Goal: Task Accomplishment & Management: Manage account settings

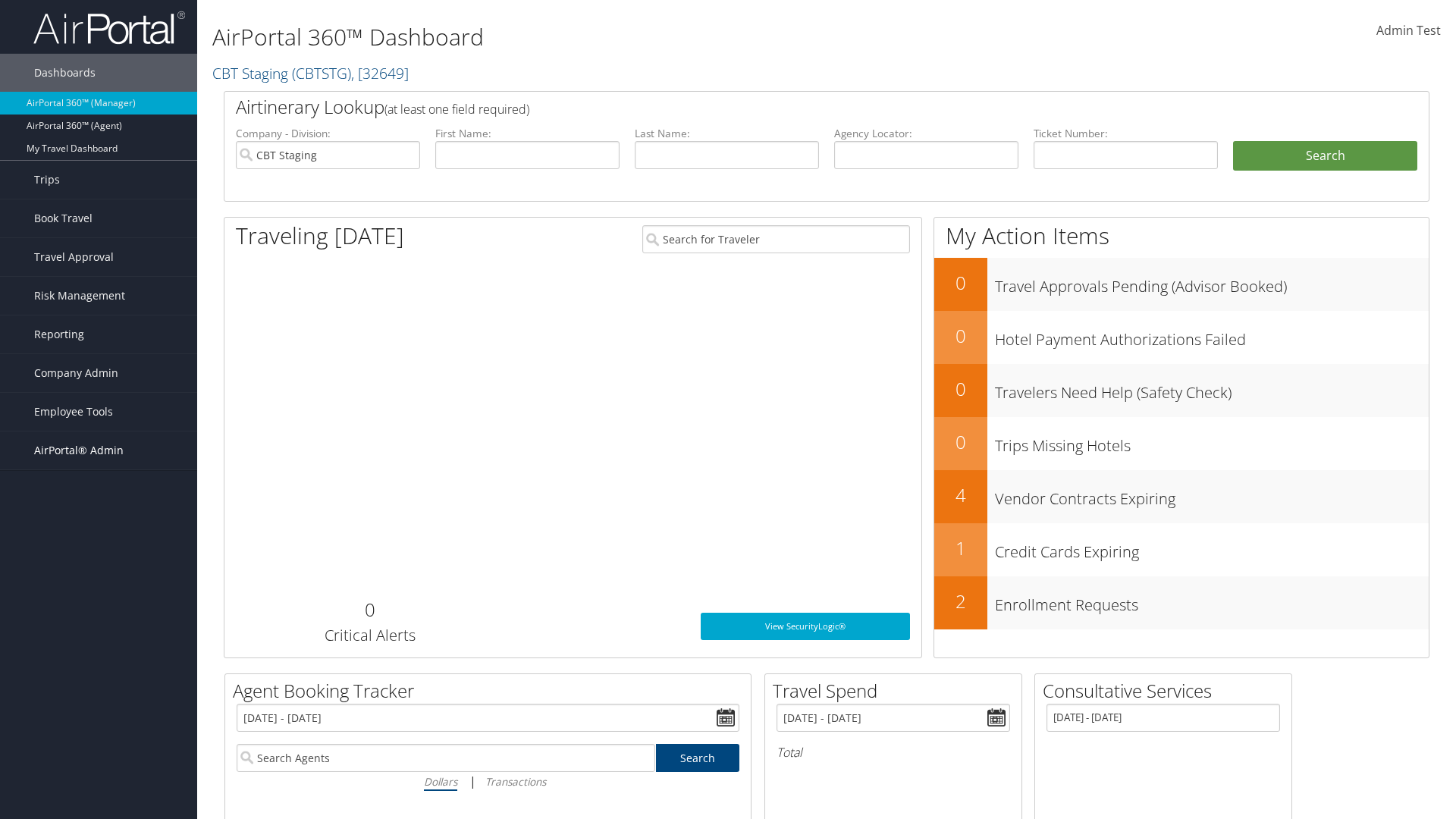
click at [99, 450] on span "AirPortal® Admin" at bounding box center [79, 450] width 90 height 38
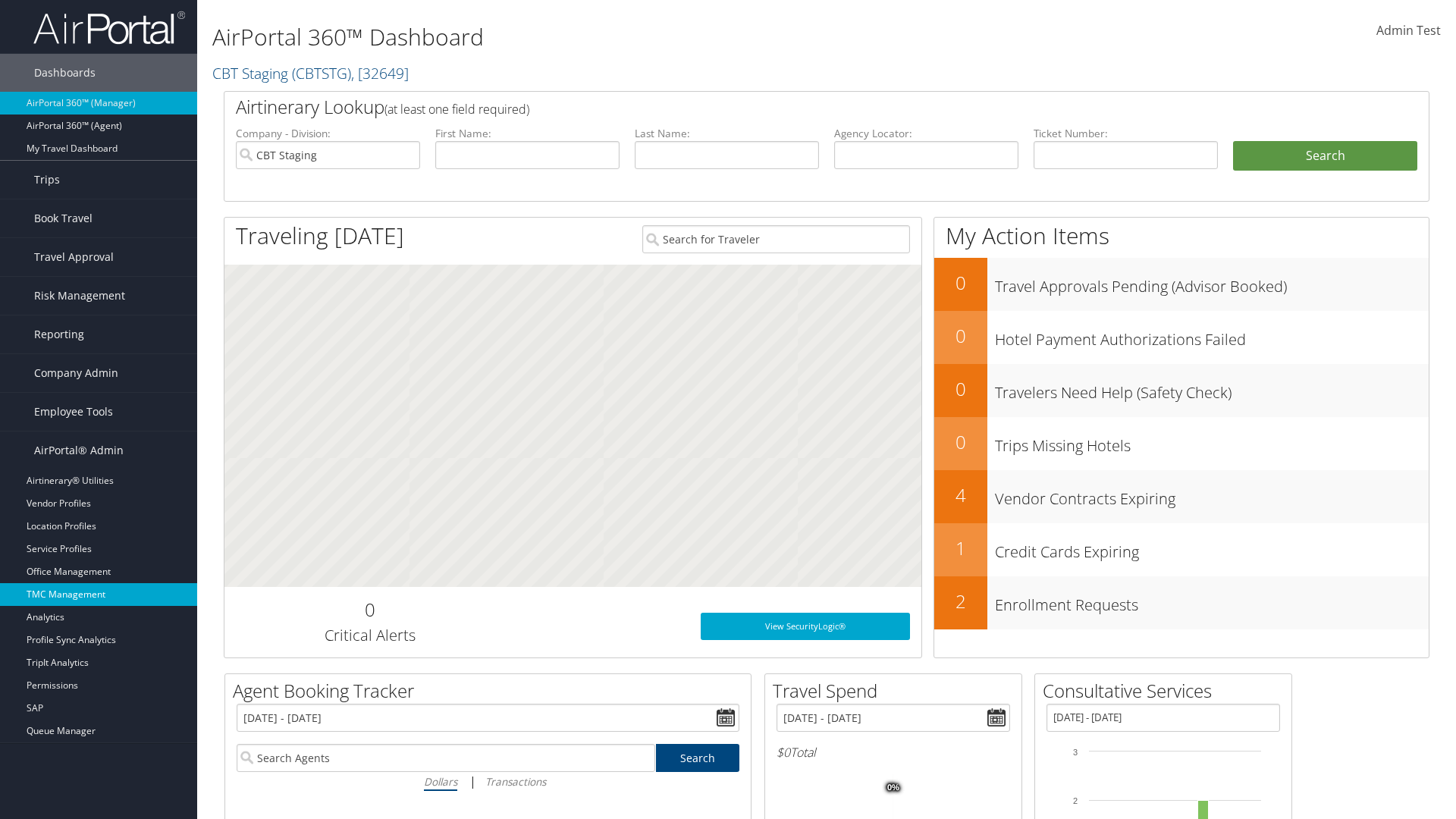
click at [99, 595] on link "TMC Management" at bounding box center [98, 594] width 197 height 22
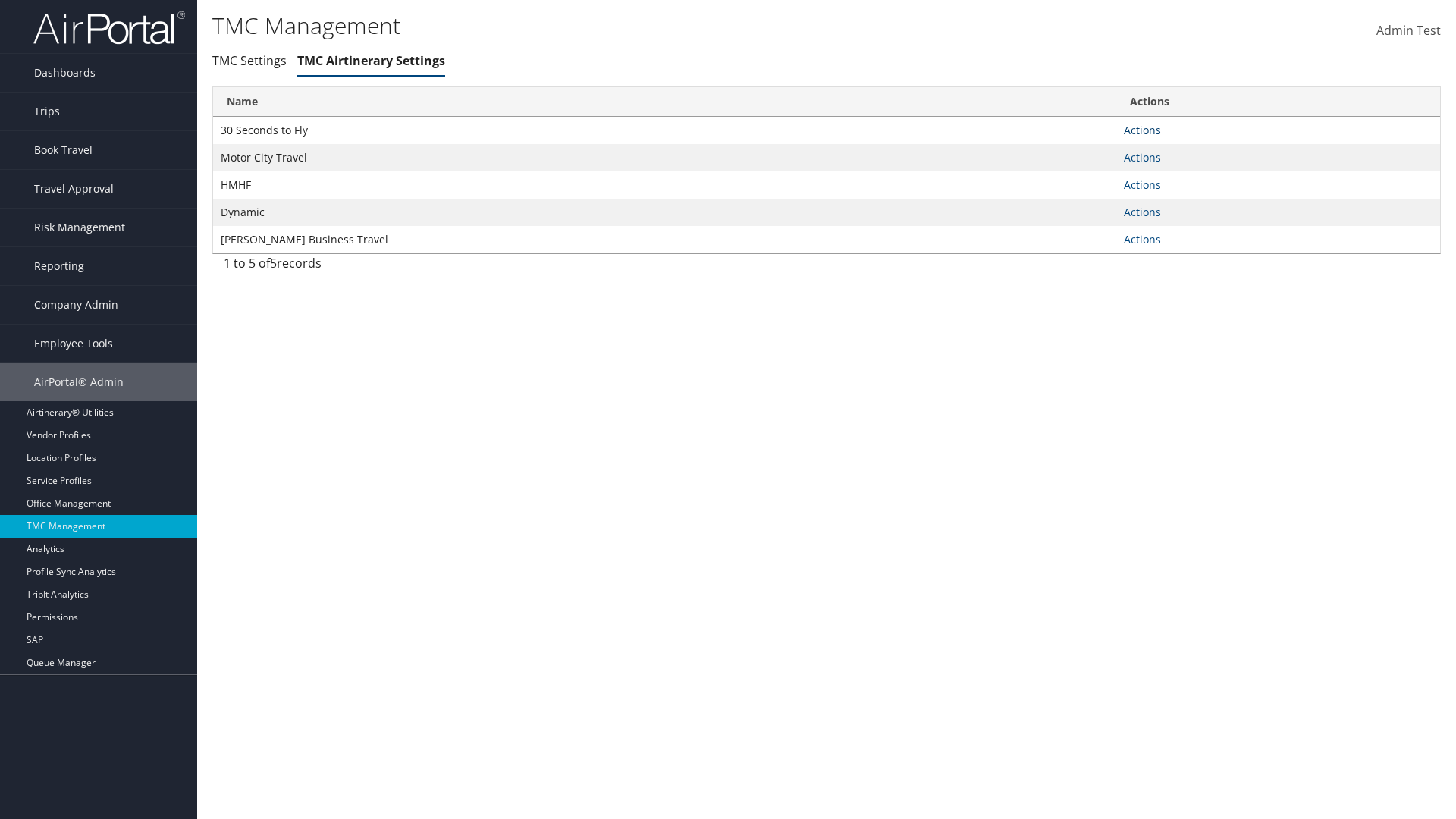
click at [1142, 129] on link "Actions" at bounding box center [1142, 130] width 37 height 14
click at [1086, 177] on link "Manage General notes" at bounding box center [1087, 178] width 139 height 26
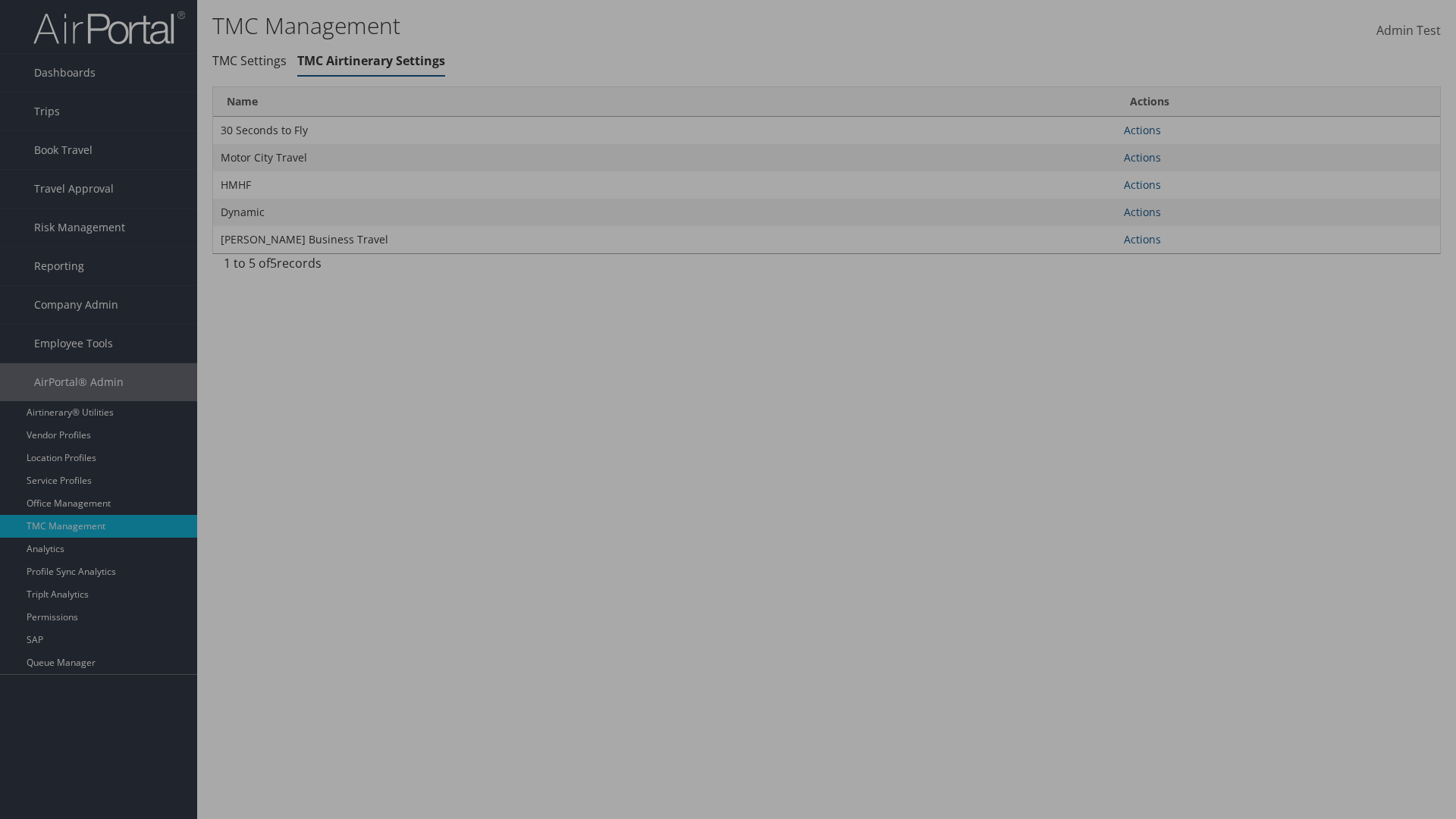
click at [0, 0] on link "Table Actions" at bounding box center [0, 0] width 0 height 0
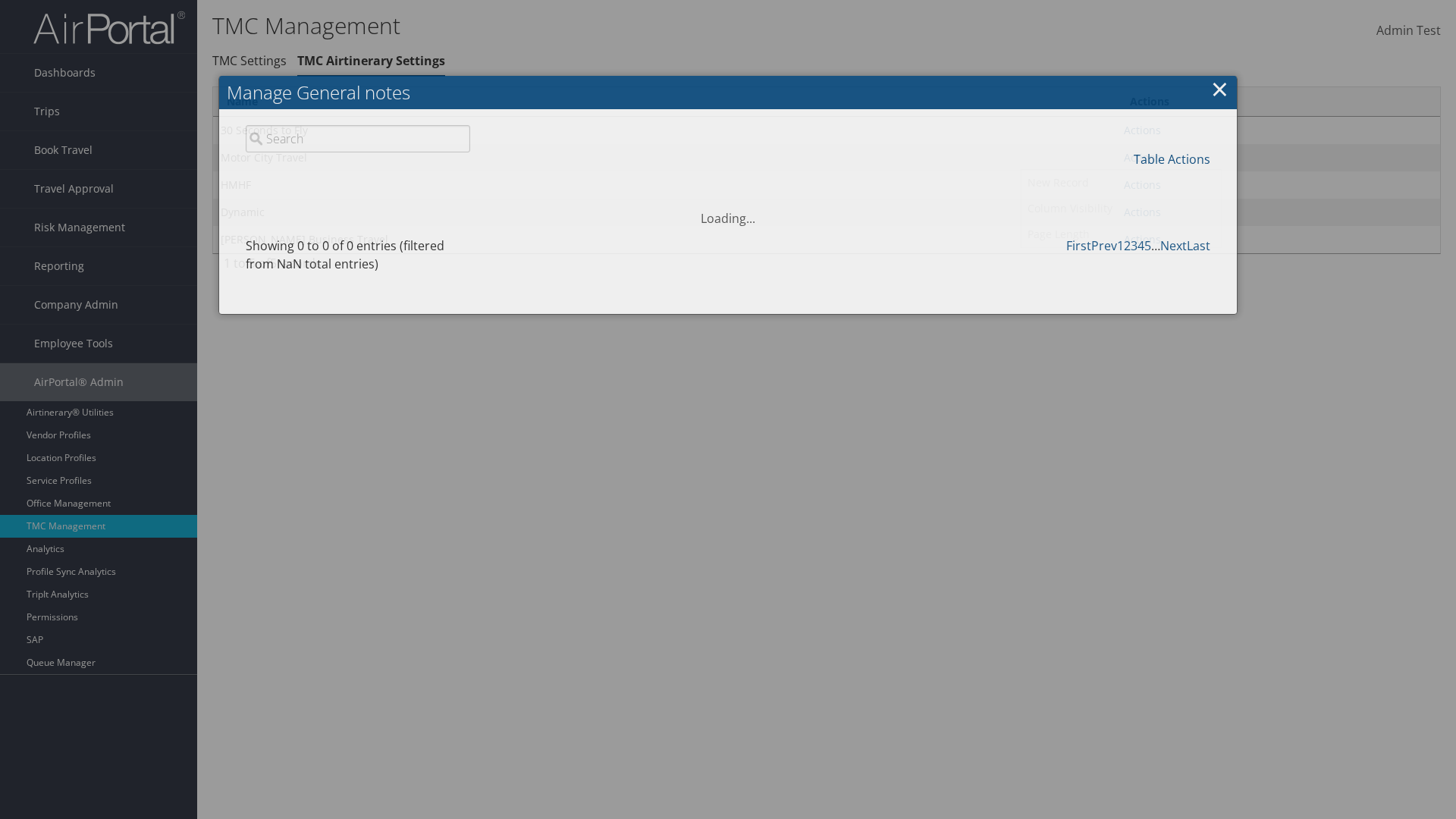
click at [1121, 182] on link "New Record" at bounding box center [1122, 182] width 200 height 26
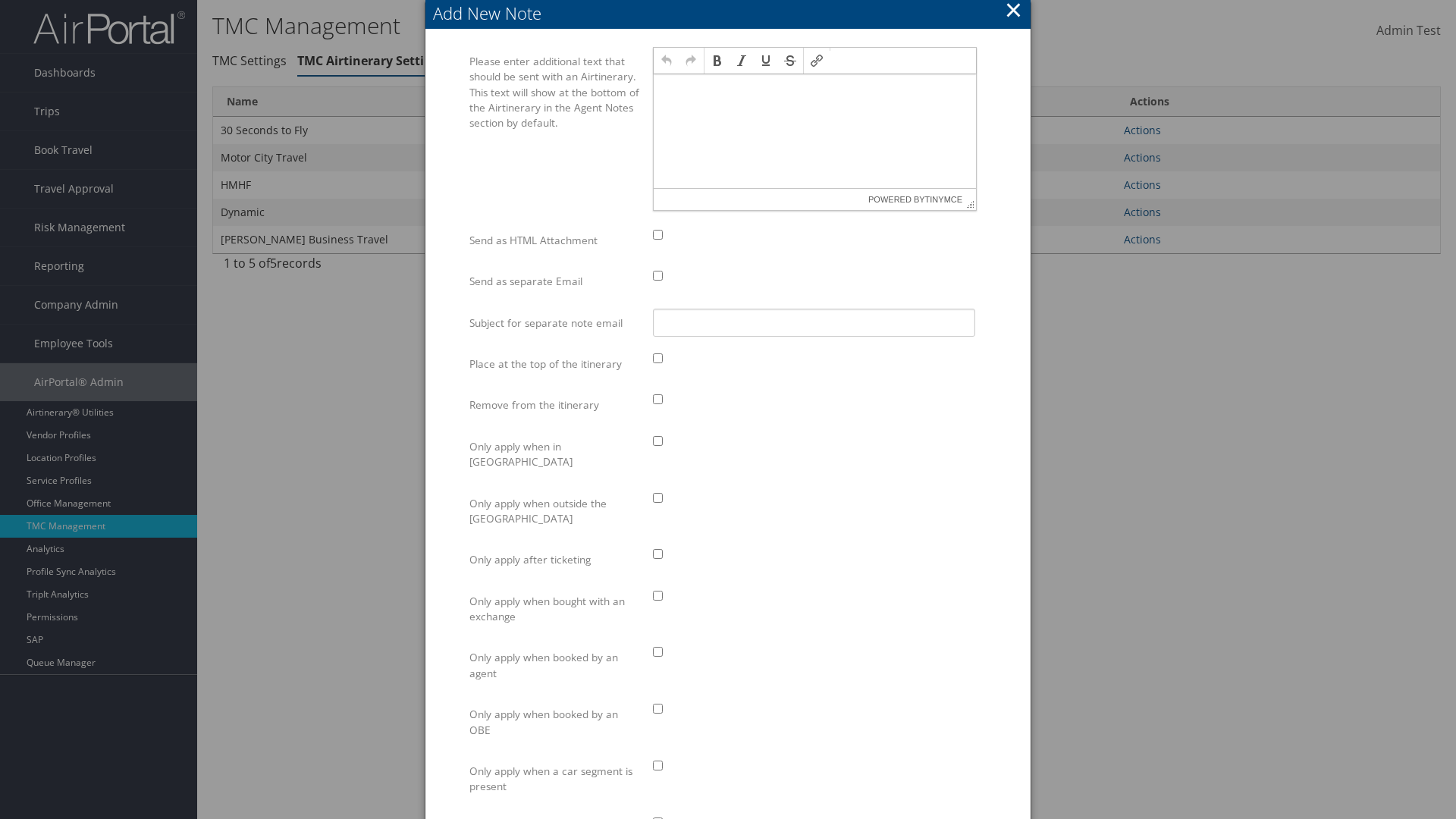
click at [814, 92] on p at bounding box center [814, 89] width 310 height 13
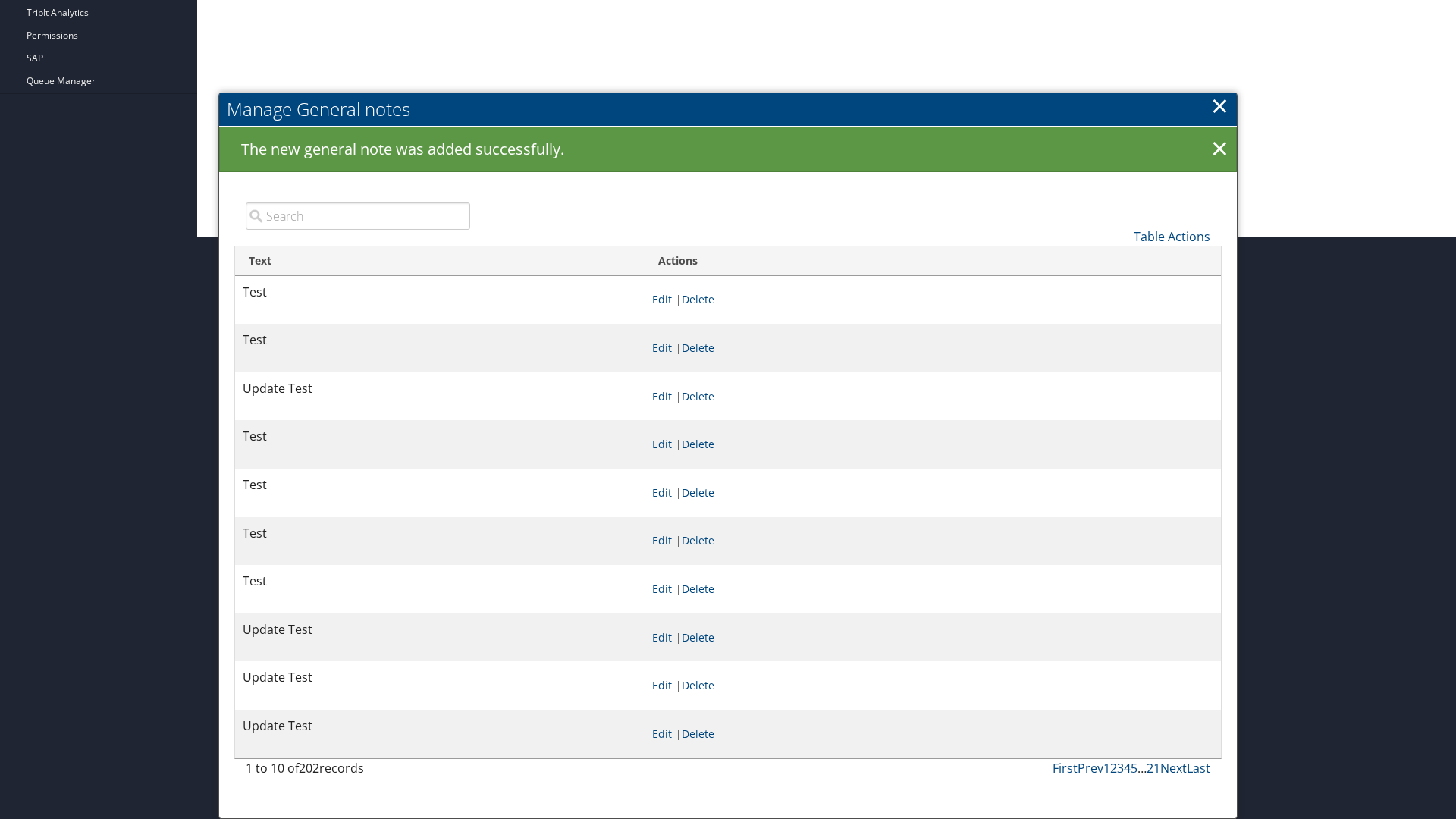
scroll to position [582, 0]
type input "Test"
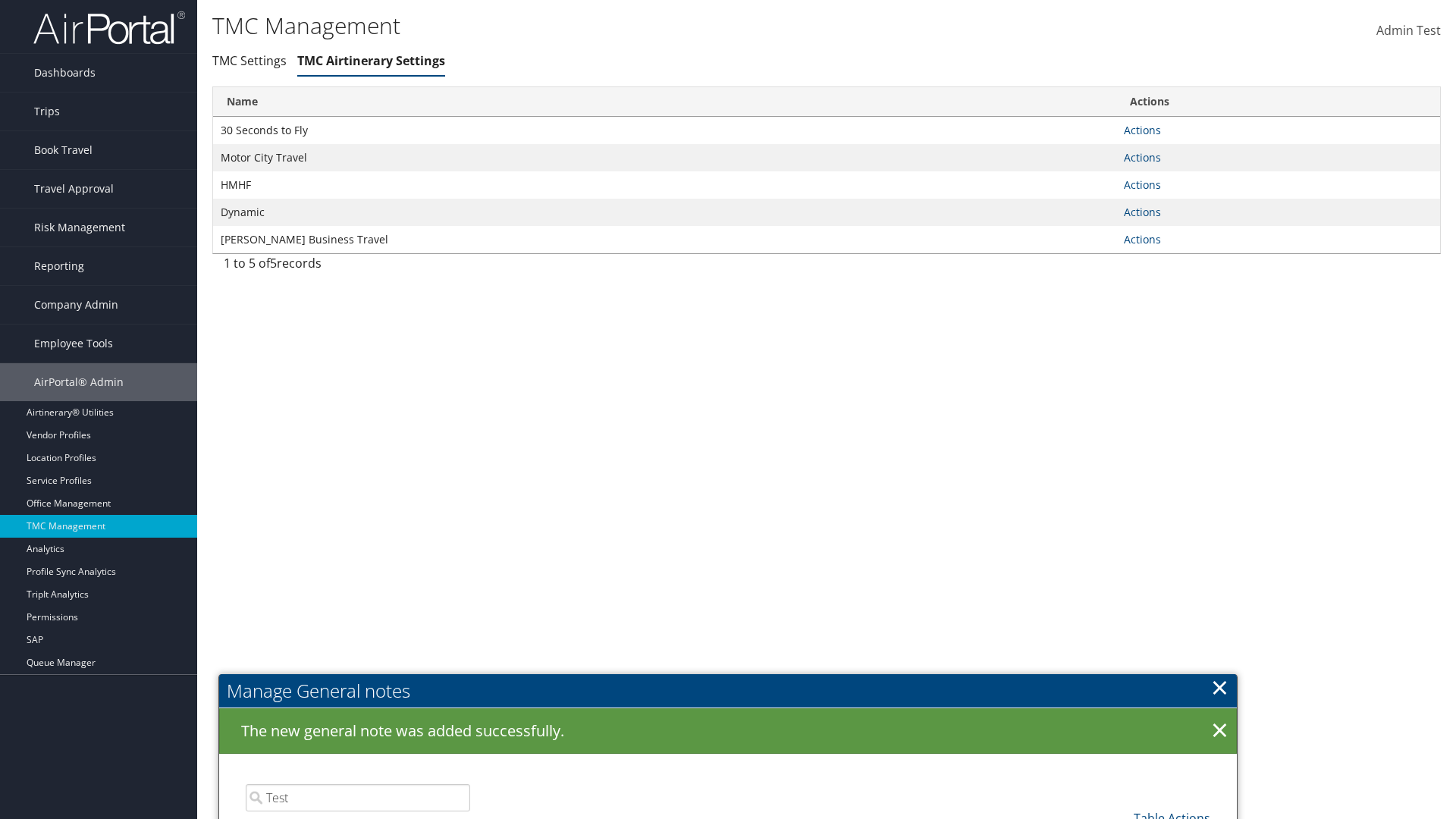
click at [0, 0] on link "Manage General notes" at bounding box center [0, 0] width 0 height 0
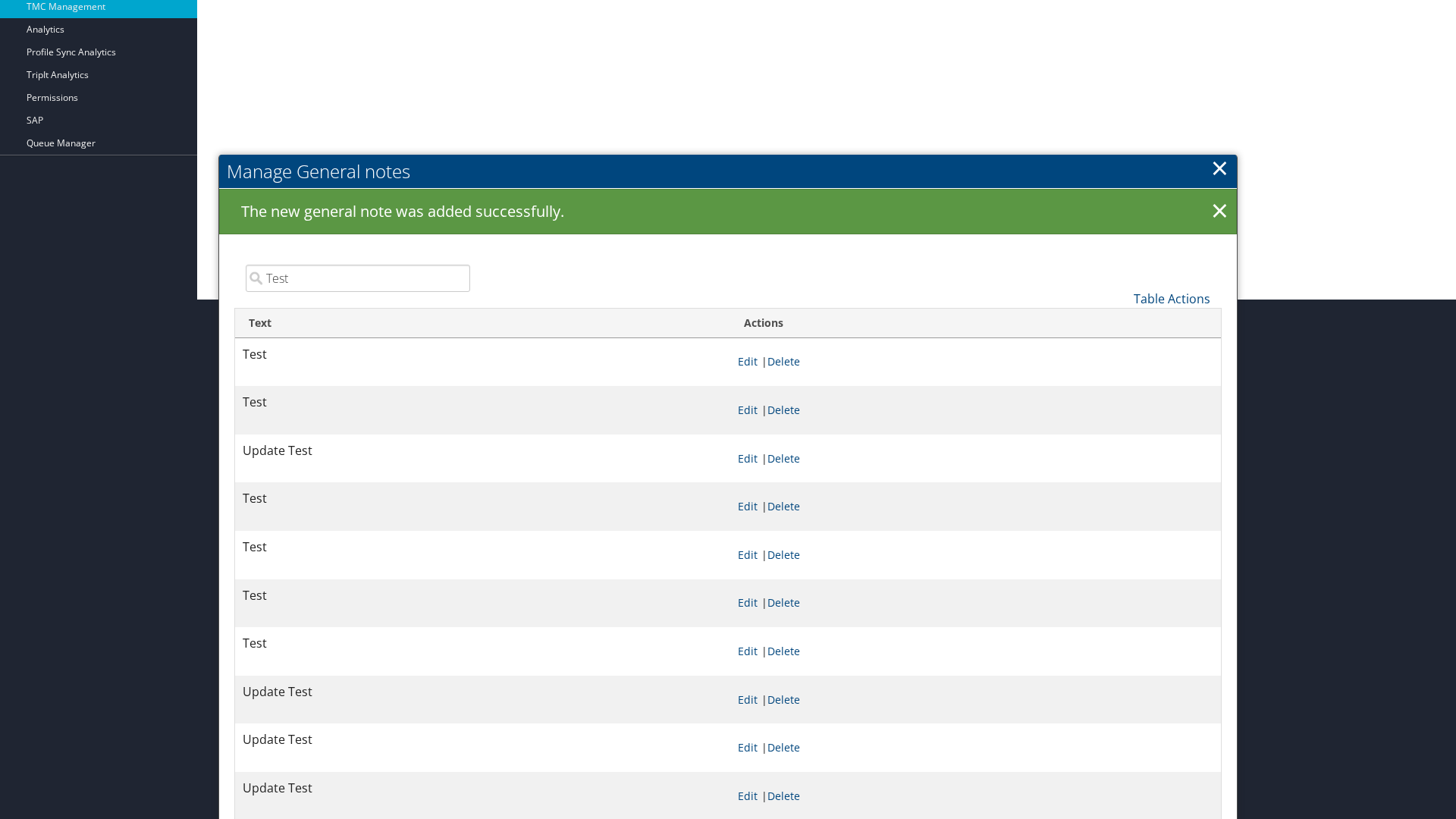
scroll to position [582, 0]
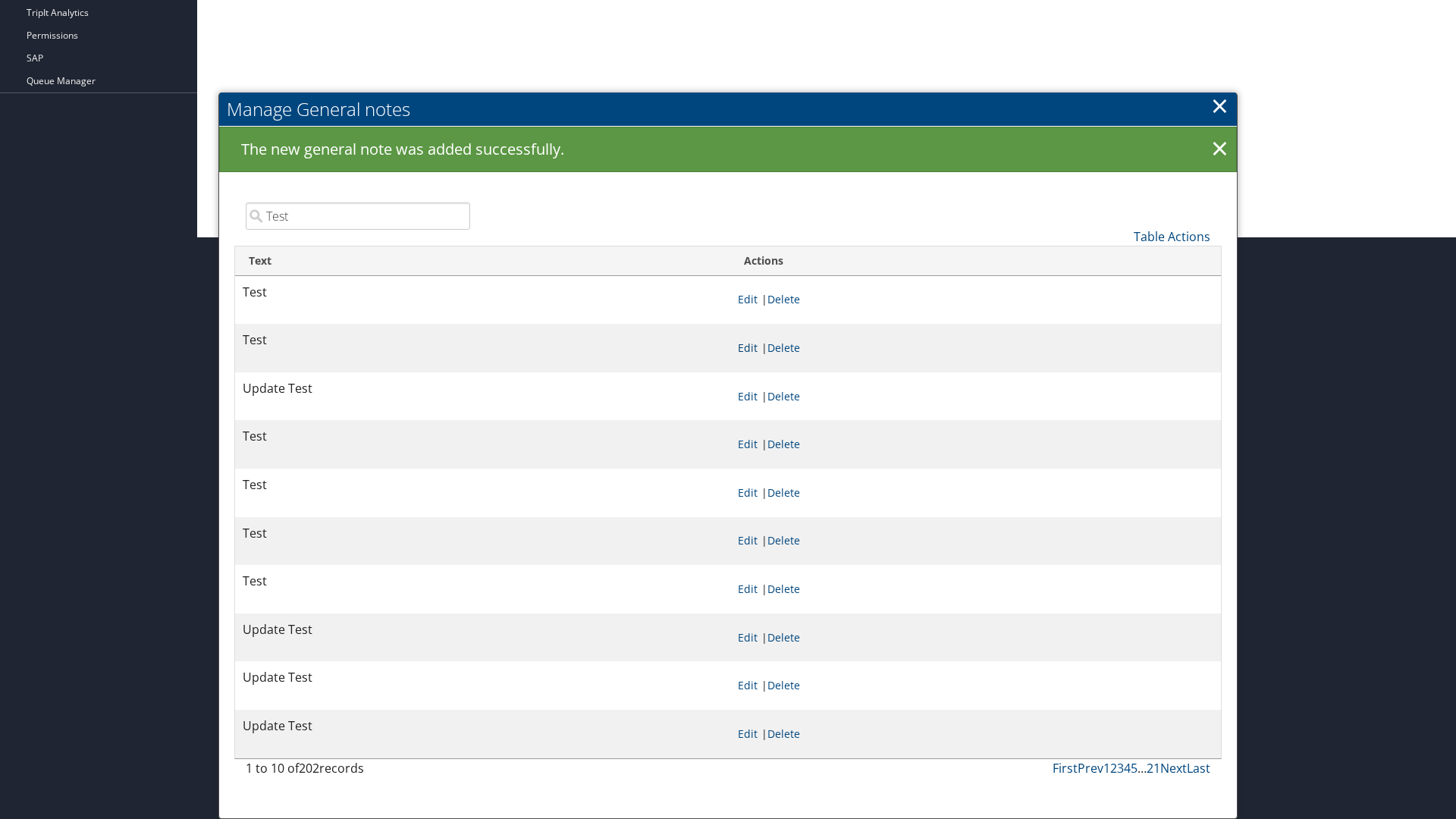
click at [747, 348] on link "Edit" at bounding box center [748, 348] width 20 height 14
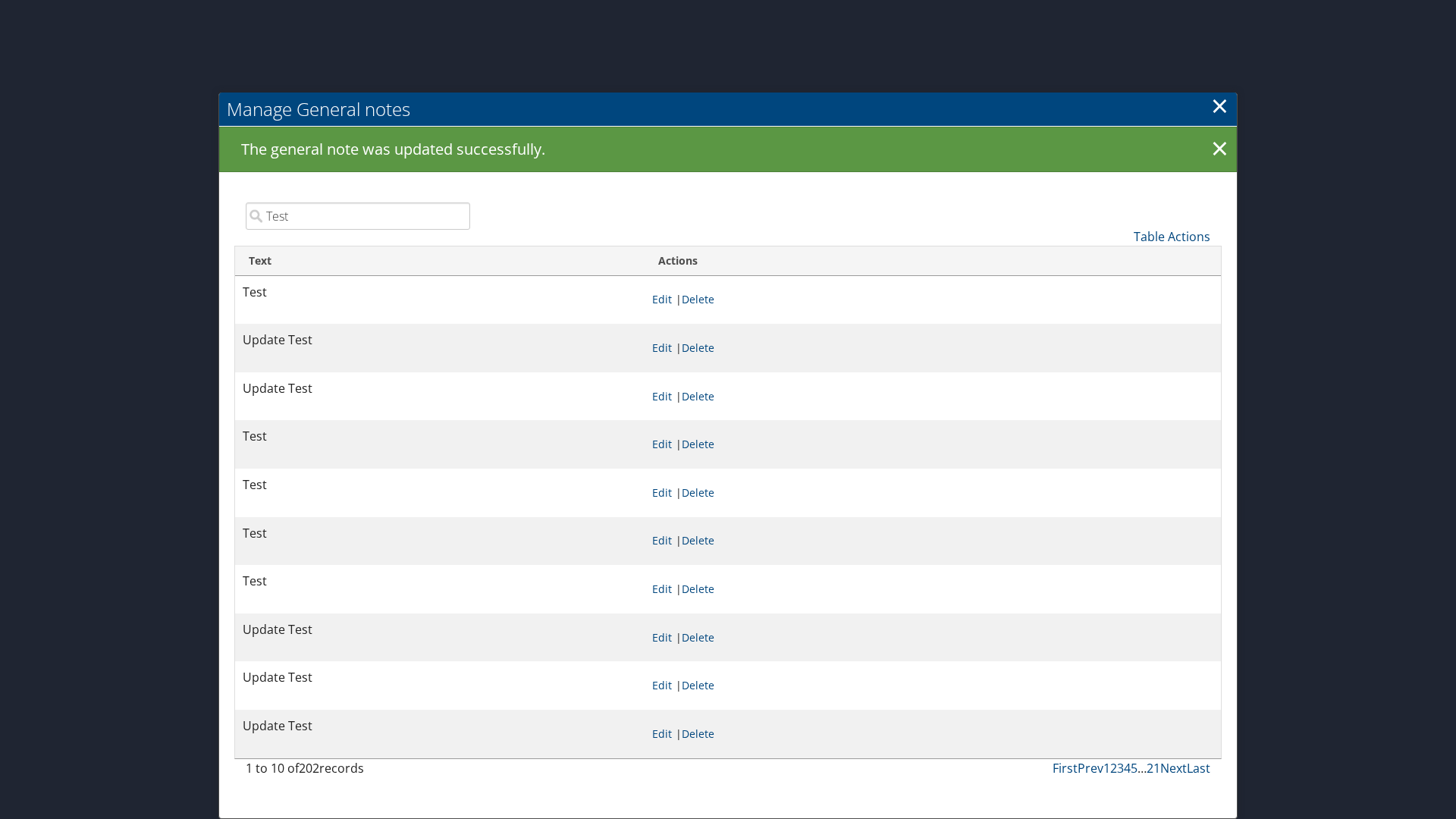
scroll to position [1164, 0]
